Goal: Information Seeking & Learning: Learn about a topic

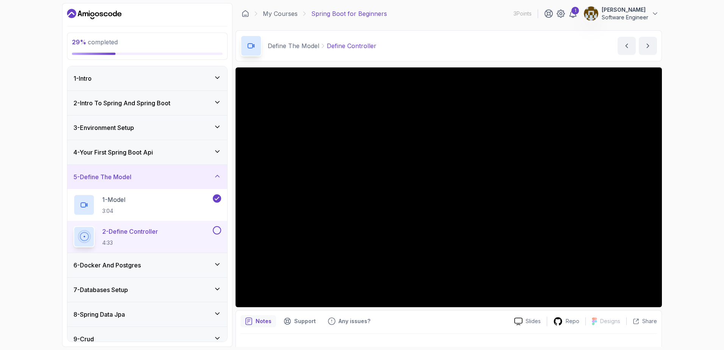
scroll to position [83, 0]
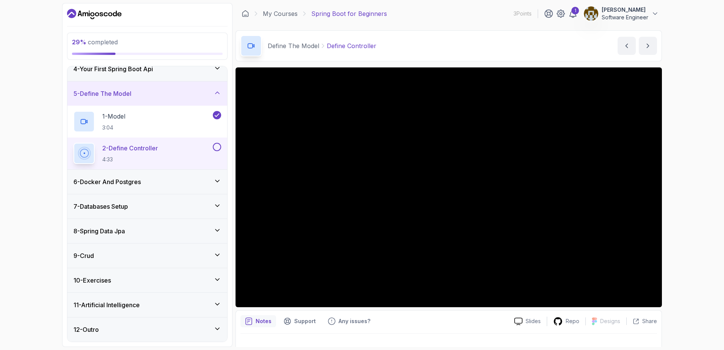
click at [216, 150] on button at bounding box center [217, 147] width 8 height 8
click at [216, 176] on div "6 - Docker And Postgres" at bounding box center [147, 182] width 160 height 24
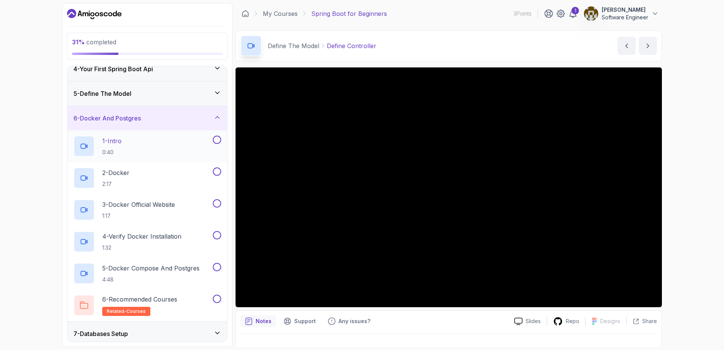
click at [122, 150] on p "0:40" at bounding box center [111, 152] width 19 height 8
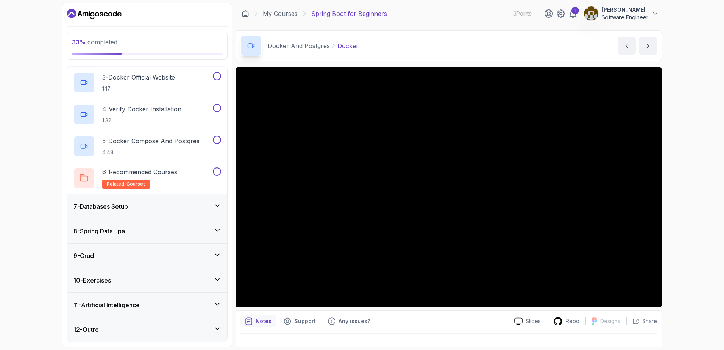
scroll to position [97, 0]
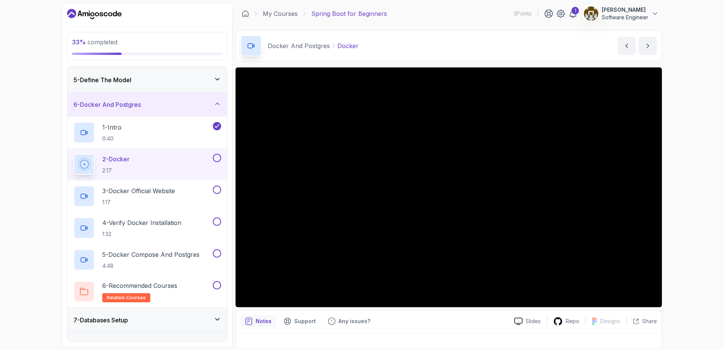
click at [217, 157] on button at bounding box center [217, 158] width 8 height 8
click at [218, 155] on icon at bounding box center [217, 158] width 7 height 8
click at [218, 155] on button at bounding box center [217, 158] width 8 height 8
click at [185, 198] on div "3 - Docker Official Website 1:17" at bounding box center [142, 196] width 138 height 21
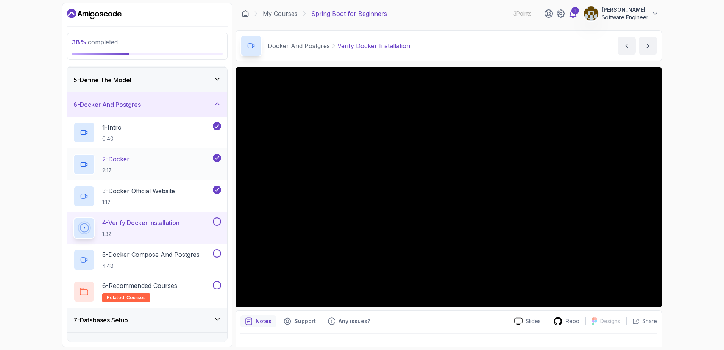
click at [574, 16] on icon at bounding box center [573, 14] width 6 height 8
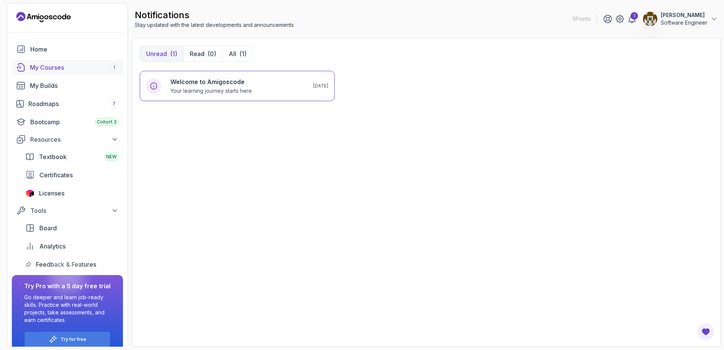
click at [70, 73] on link "My Courses 1" at bounding box center [67, 67] width 111 height 15
